Goal: Find specific page/section: Find specific page/section

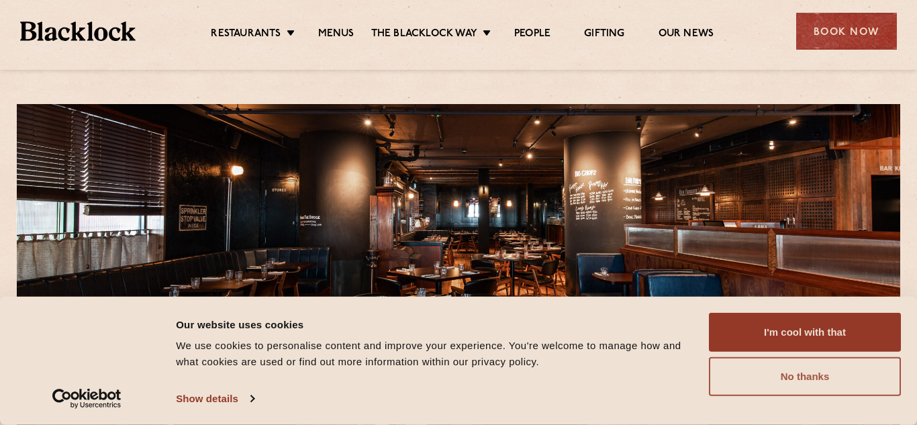
click at [800, 377] on button "No thanks" at bounding box center [805, 376] width 192 height 39
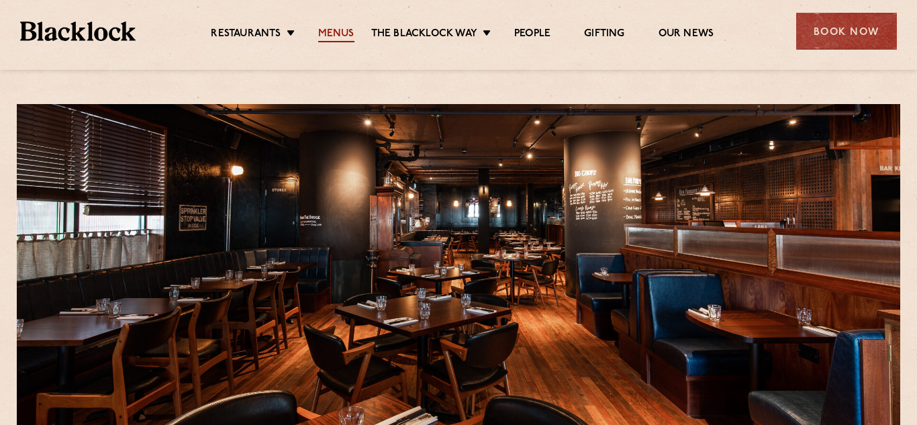
click at [335, 35] on link "Menus" at bounding box center [336, 35] width 36 height 15
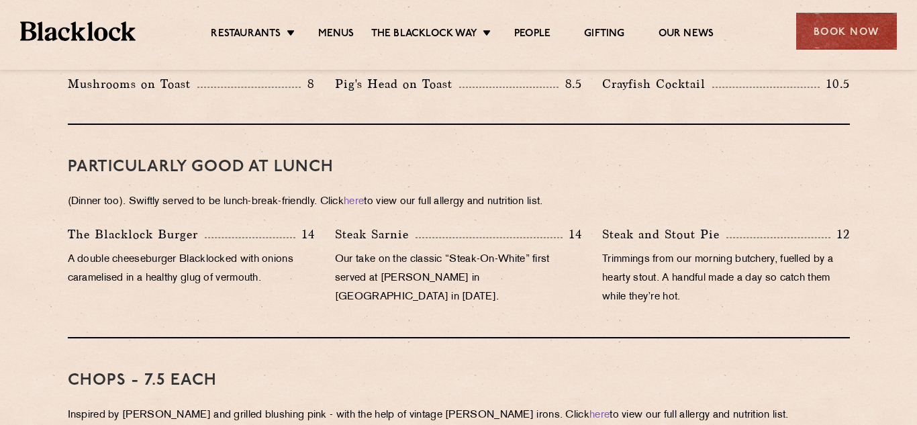
scroll to position [815, 0]
